Goal: Check status: Check status

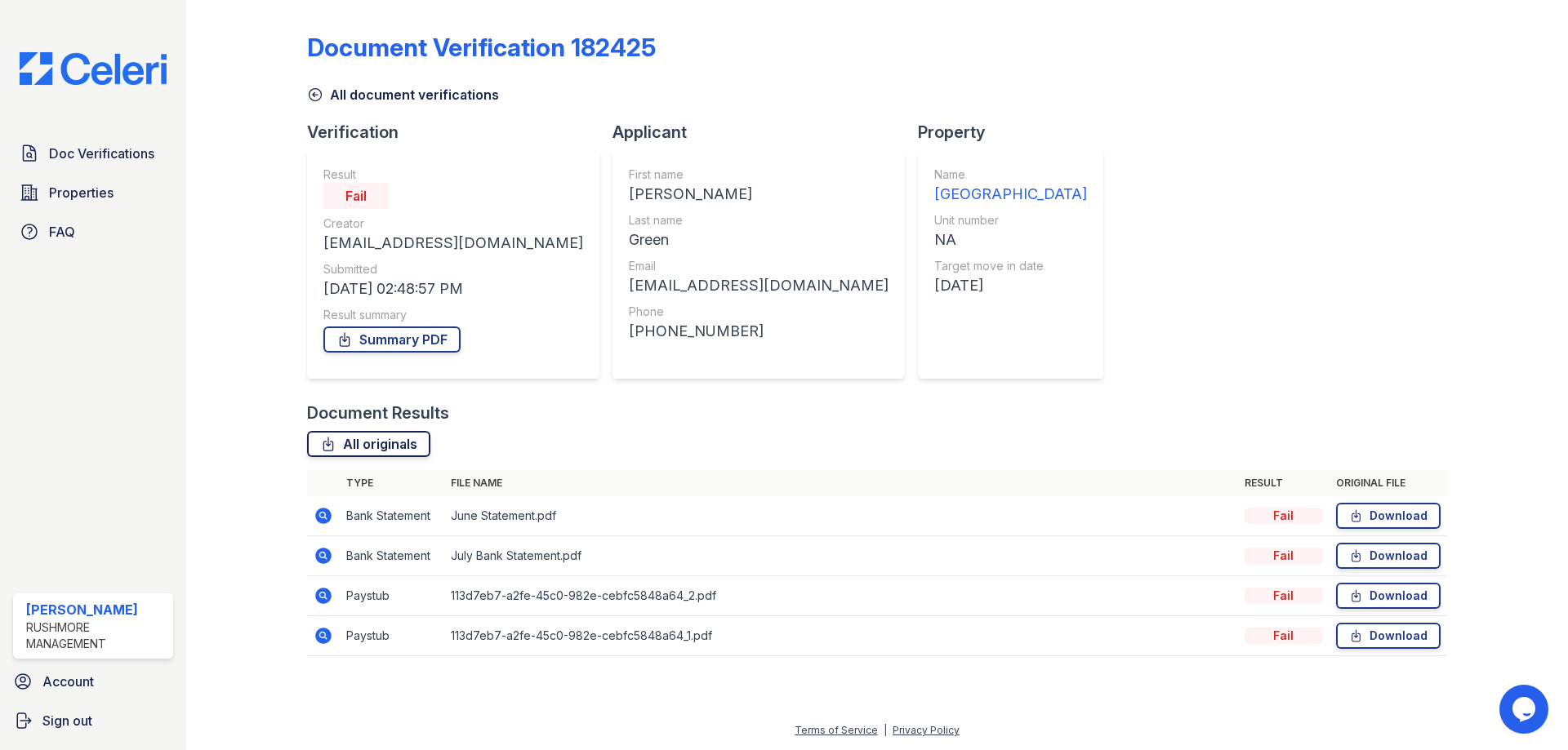
click at [374, 455] on link "All originals" at bounding box center [369, 444] width 124 height 26
click at [414, 342] on link "Summary PDF" at bounding box center [392, 340] width 137 height 26
click at [325, 88] on link "All document verifications" at bounding box center [403, 95] width 192 height 20
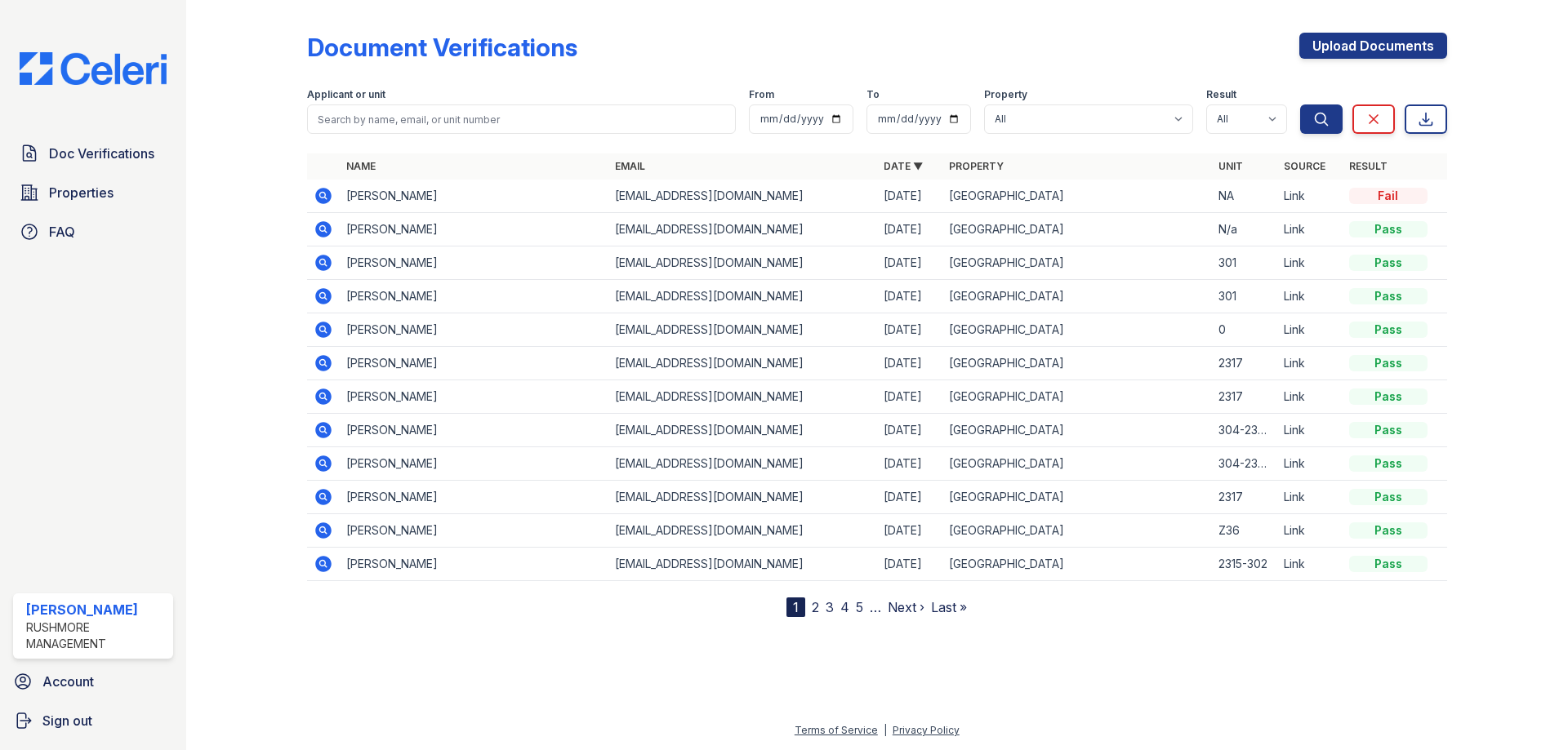
click at [328, 197] on icon at bounding box center [324, 196] width 16 height 16
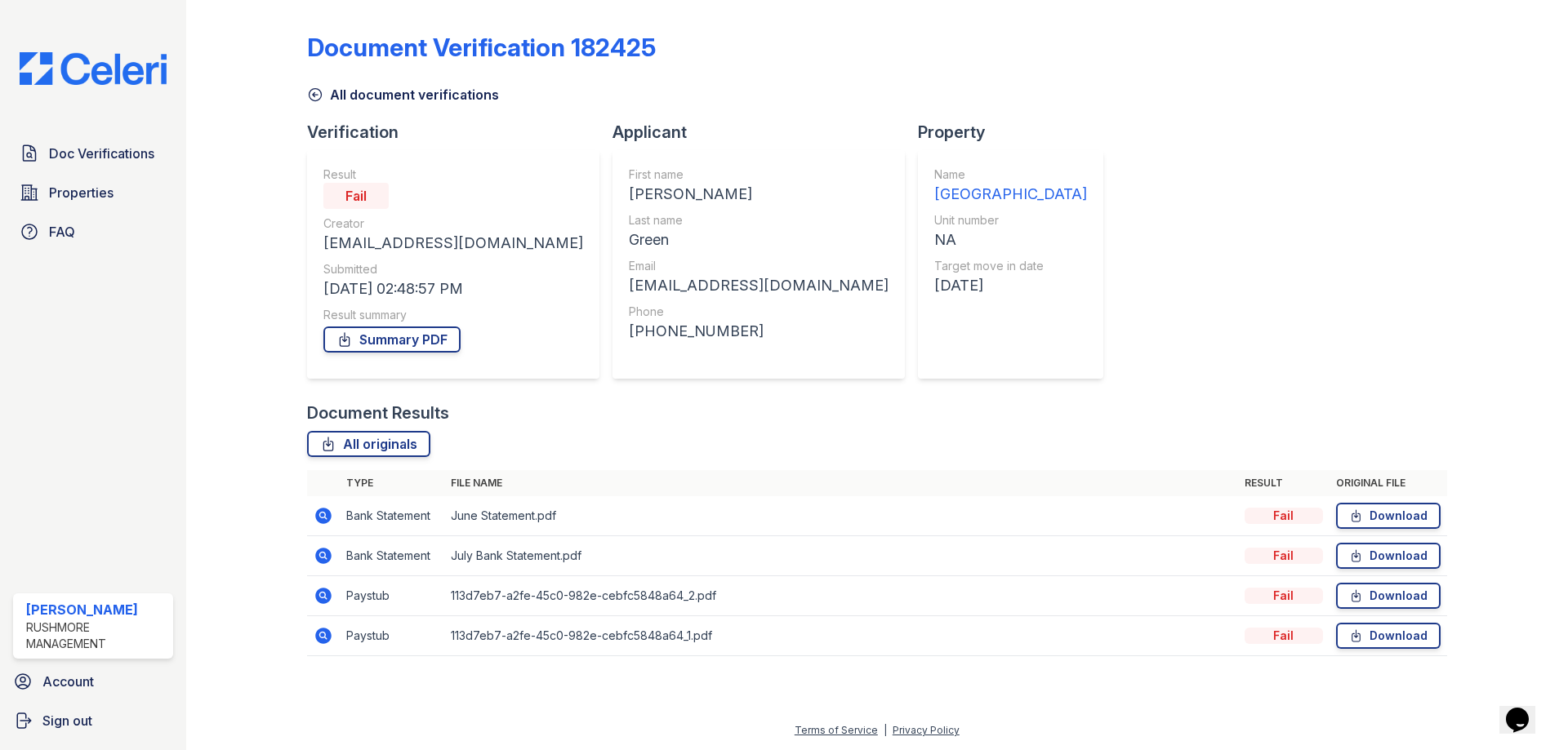
click at [402, 154] on div "Result Fail Creator deontraygreen@gamil.com Submitted 08/25/25 02:48:57 PM Resu…" at bounding box center [453, 264] width 292 height 228
click at [315, 517] on icon at bounding box center [324, 516] width 20 height 20
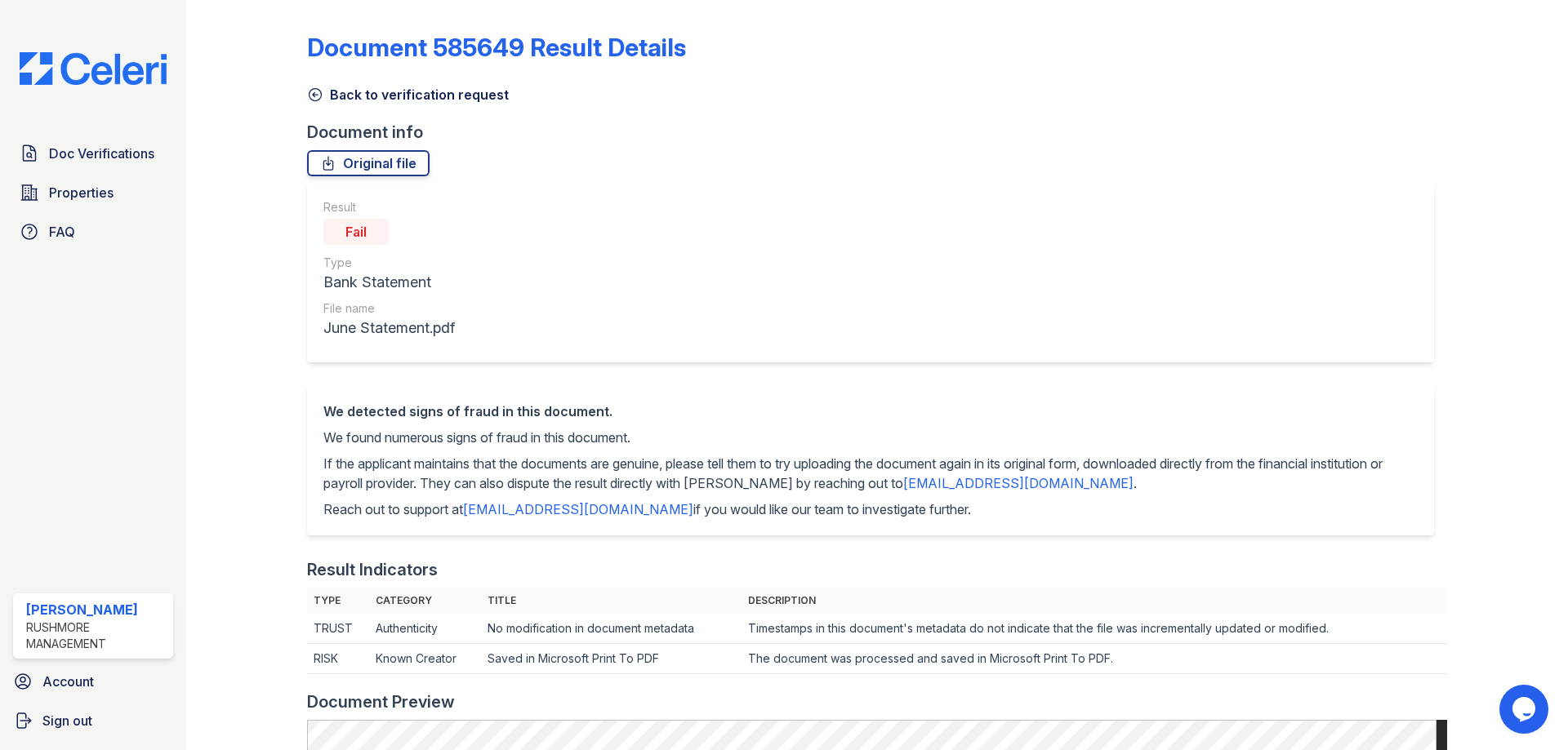
click at [308, 92] on icon at bounding box center [315, 95] width 16 height 16
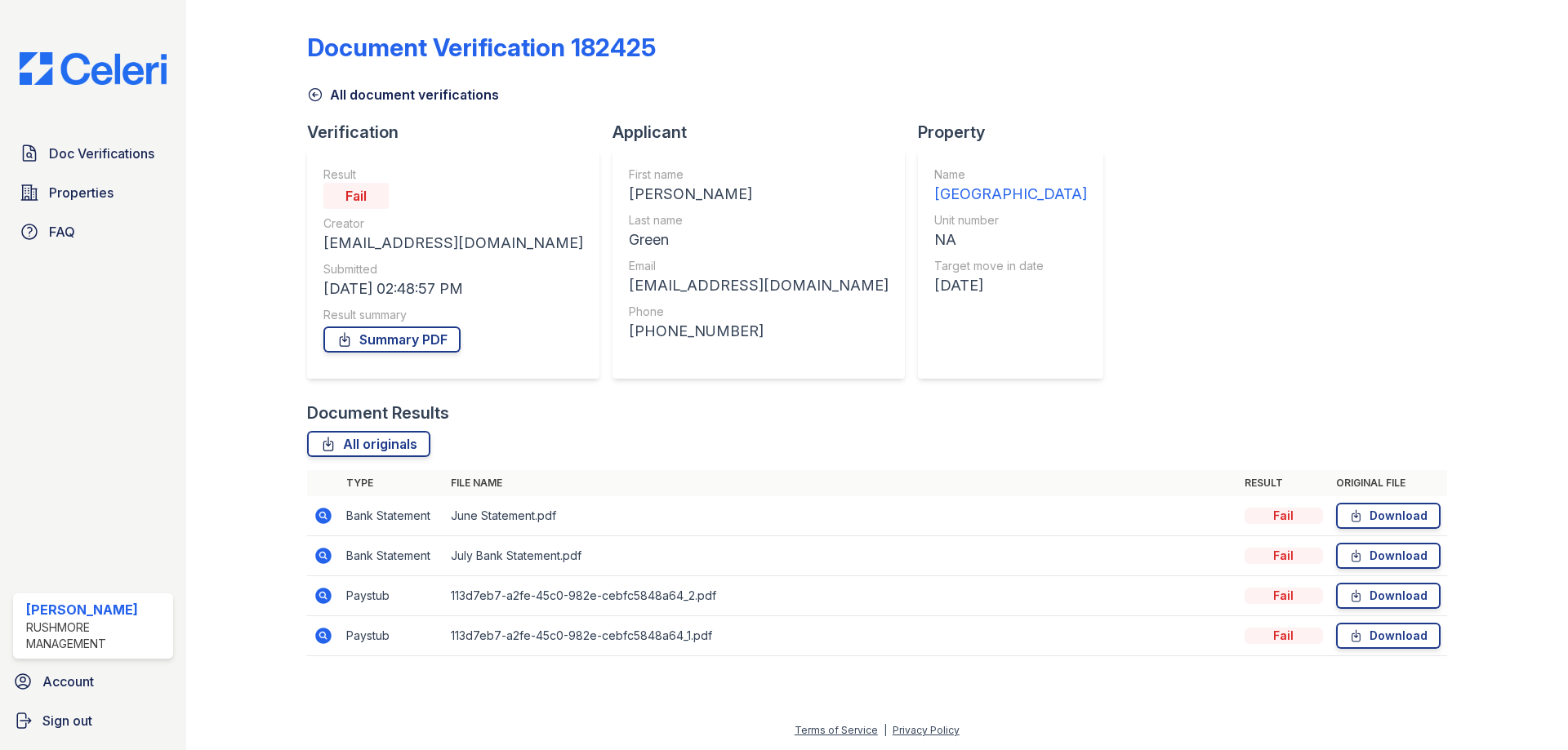
click at [323, 558] on icon at bounding box center [324, 556] width 16 height 16
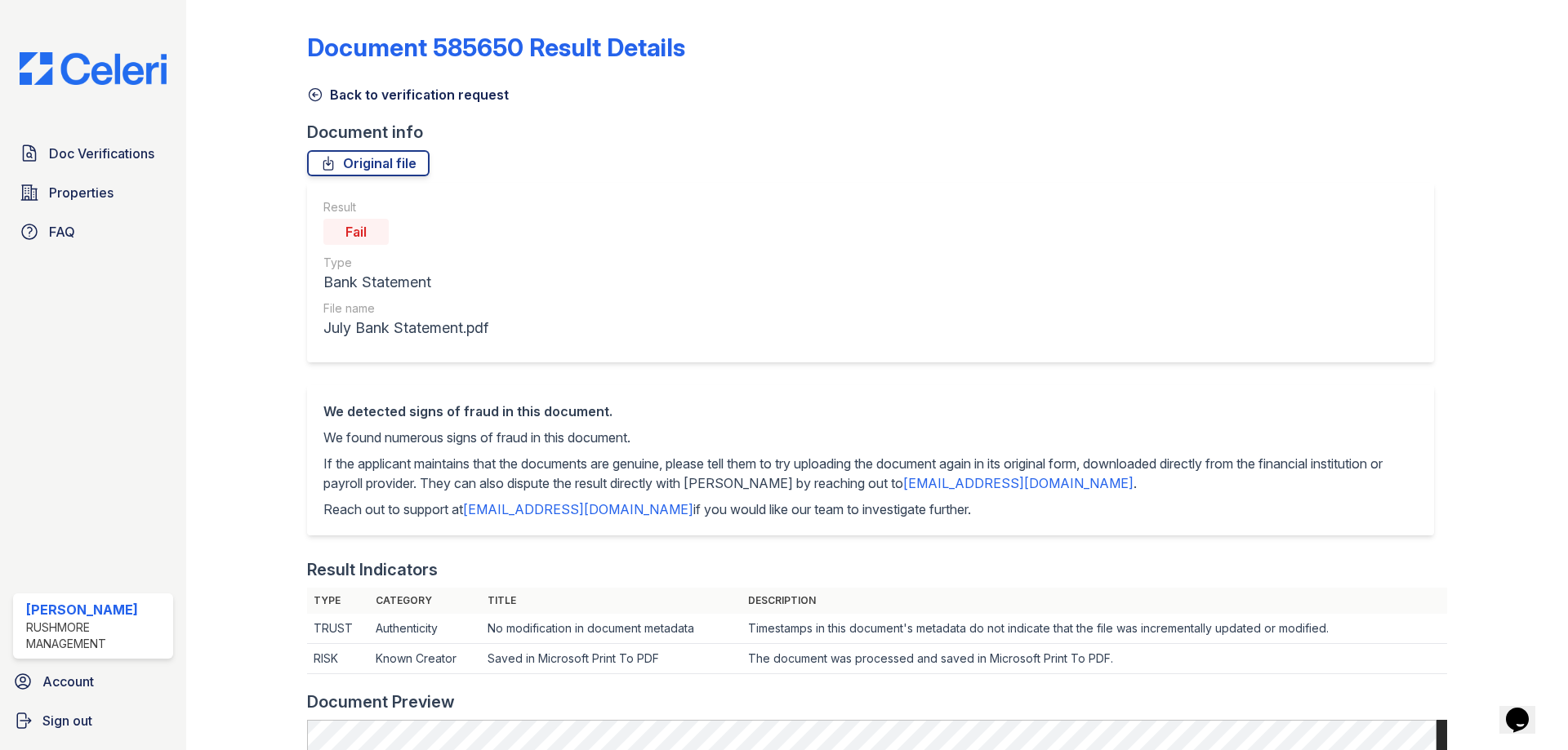
click at [317, 86] on link "Back to verification request" at bounding box center [408, 95] width 202 height 20
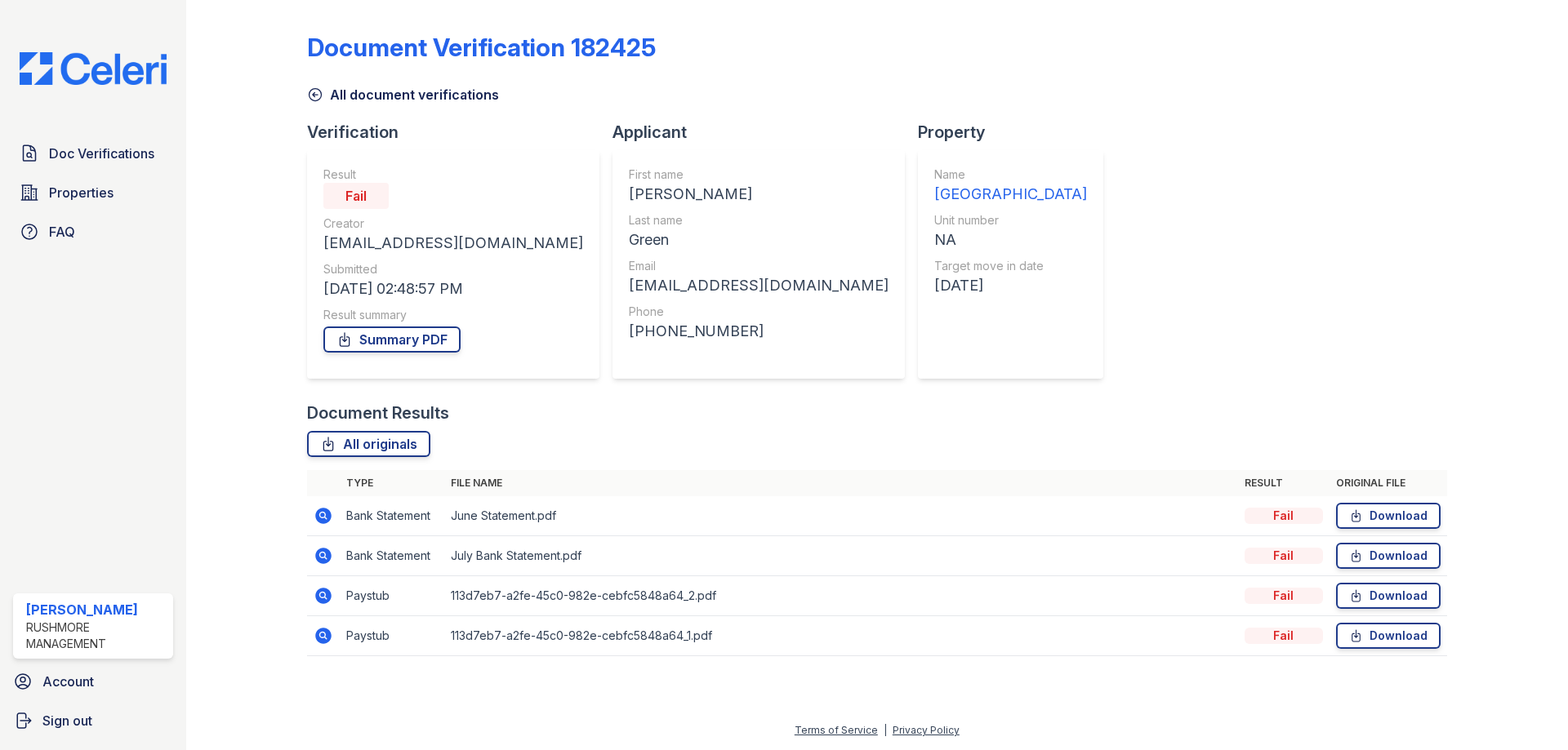
click at [322, 590] on icon at bounding box center [324, 596] width 16 height 16
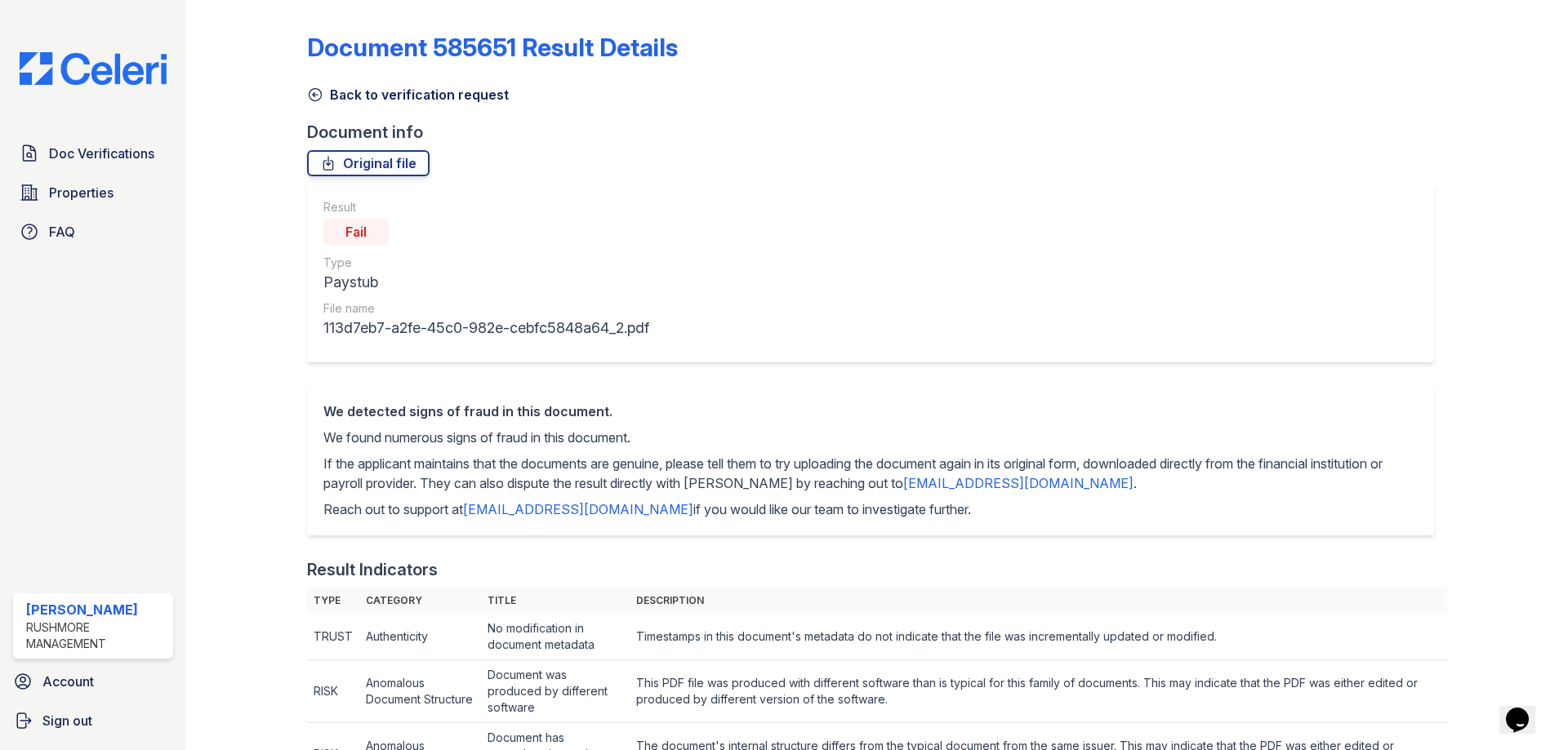
click at [320, 93] on icon at bounding box center [315, 95] width 12 height 12
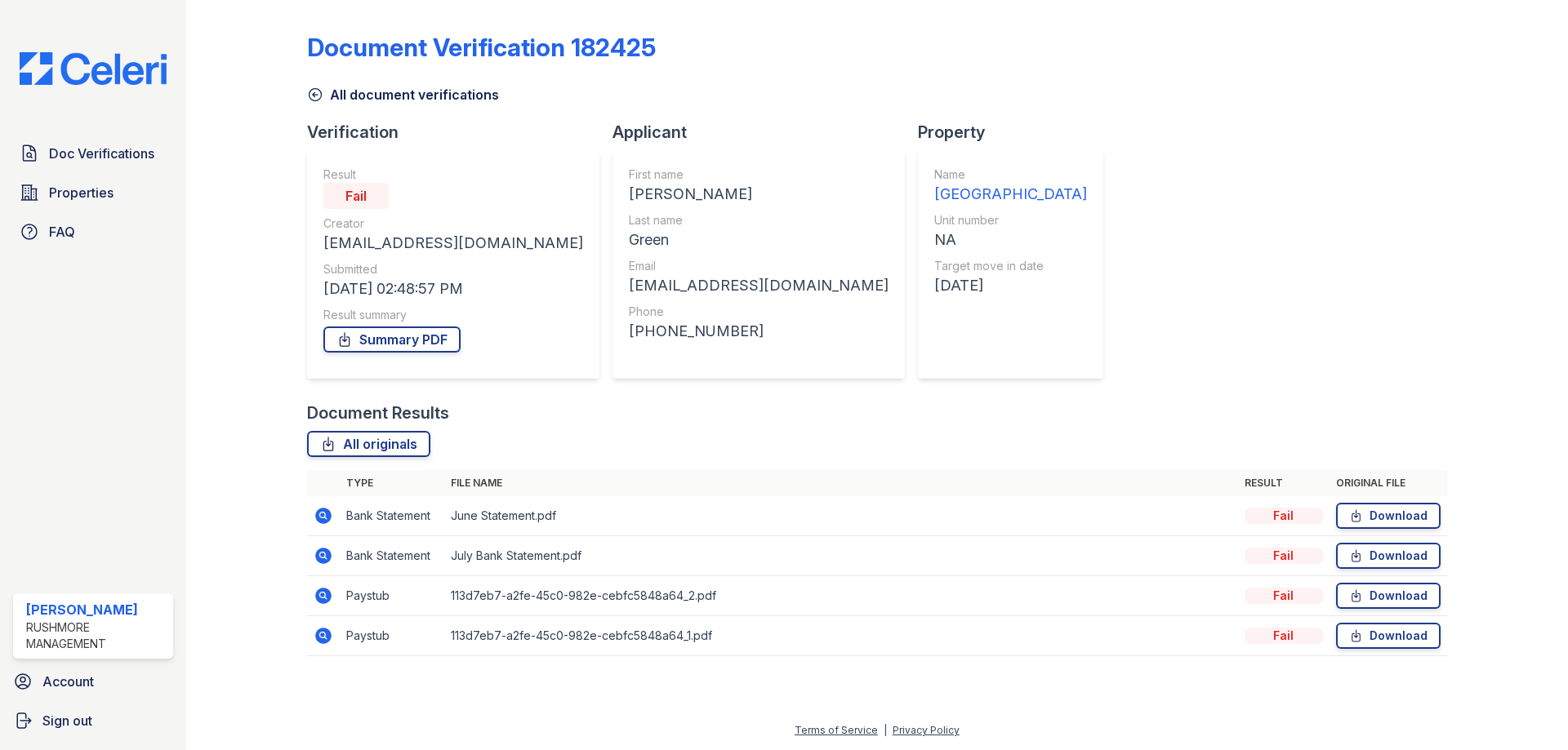
click at [333, 638] on icon at bounding box center [324, 636] width 20 height 20
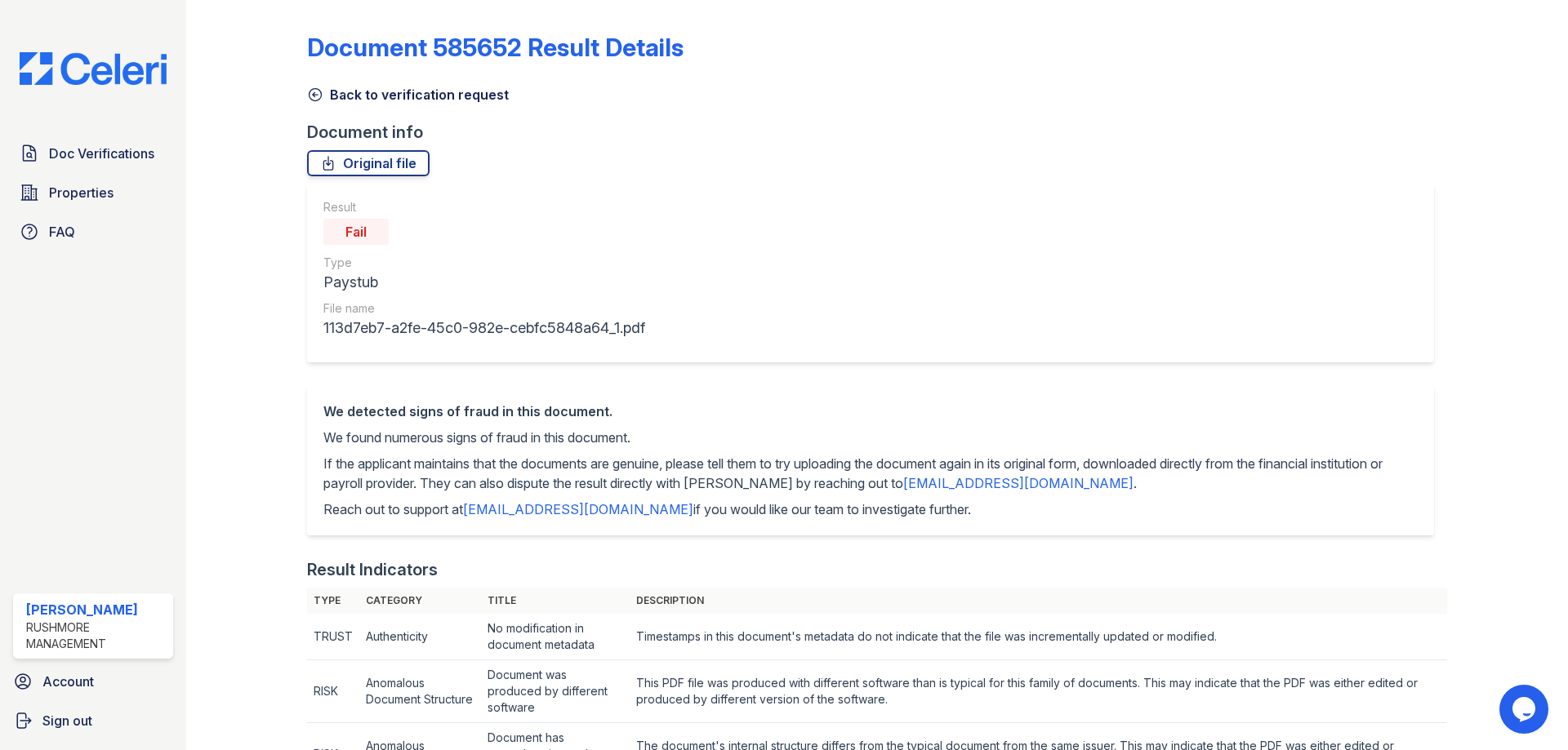
click at [309, 93] on icon at bounding box center [315, 95] width 12 height 12
